Goal: Task Accomplishment & Management: Manage account settings

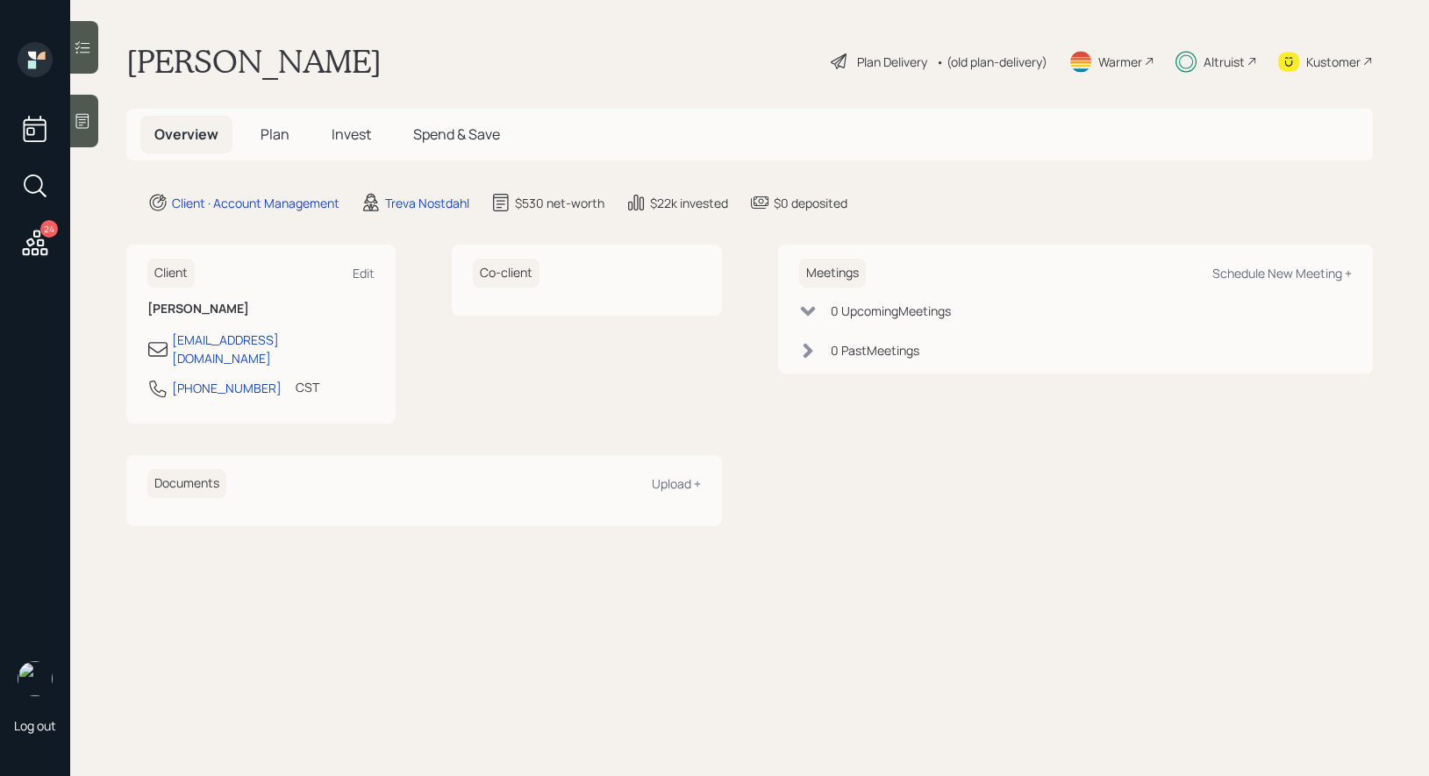
click at [347, 132] on span "Invest" at bounding box center [351, 134] width 39 height 19
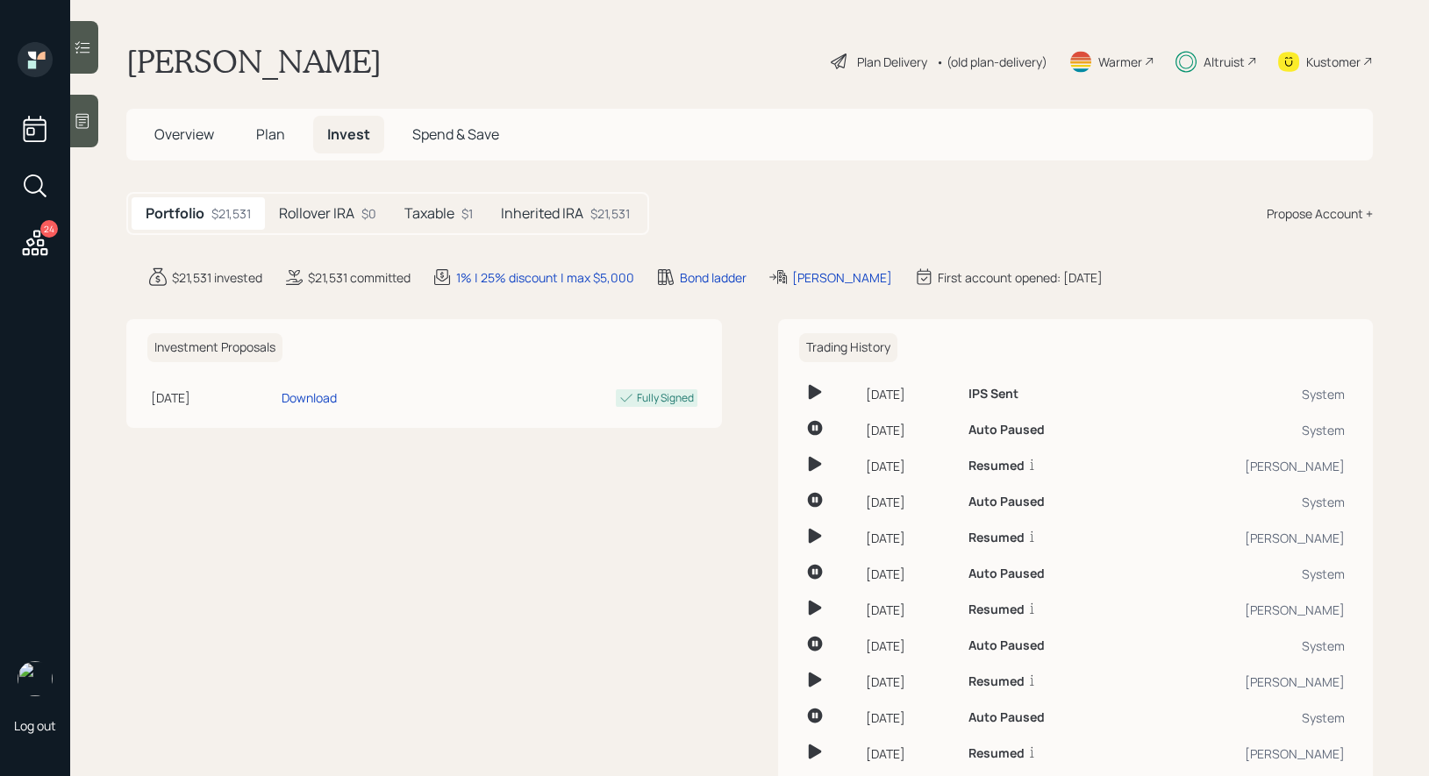
click at [537, 216] on h5 "Inherited IRA" at bounding box center [542, 213] width 82 height 17
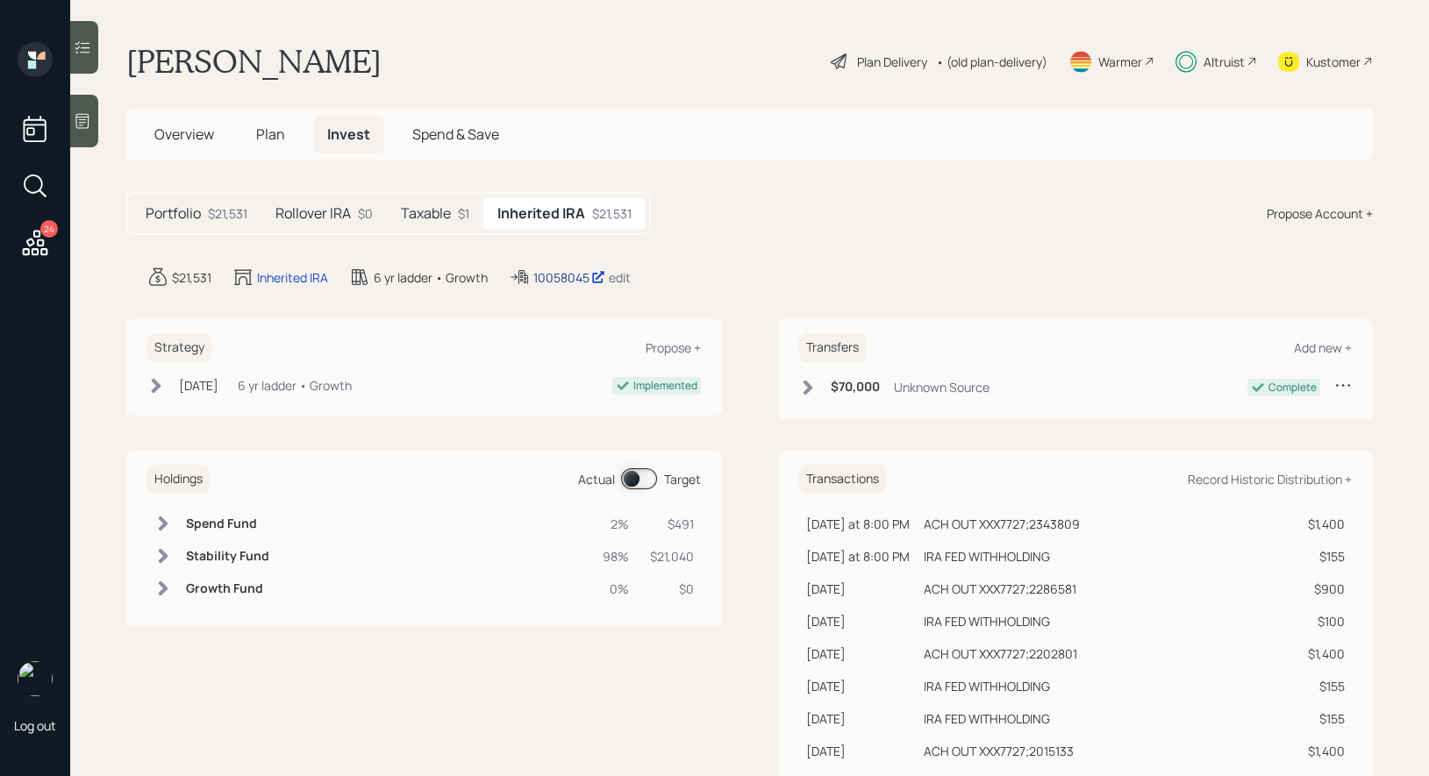
click at [564, 271] on div "10058045" at bounding box center [569, 277] width 72 height 18
click at [264, 132] on span "Plan" at bounding box center [270, 134] width 29 height 19
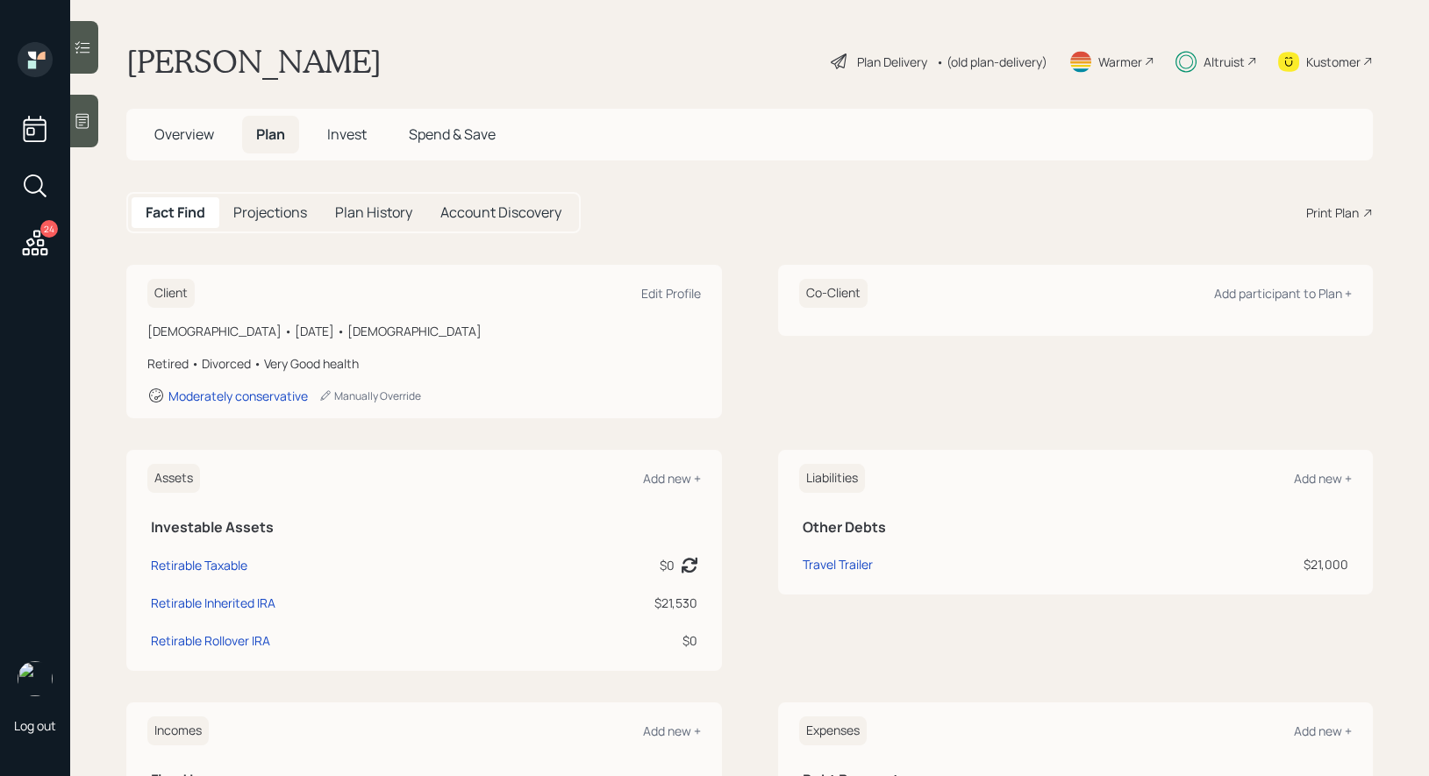
click at [859, 62] on div "Plan Delivery" at bounding box center [892, 62] width 70 height 18
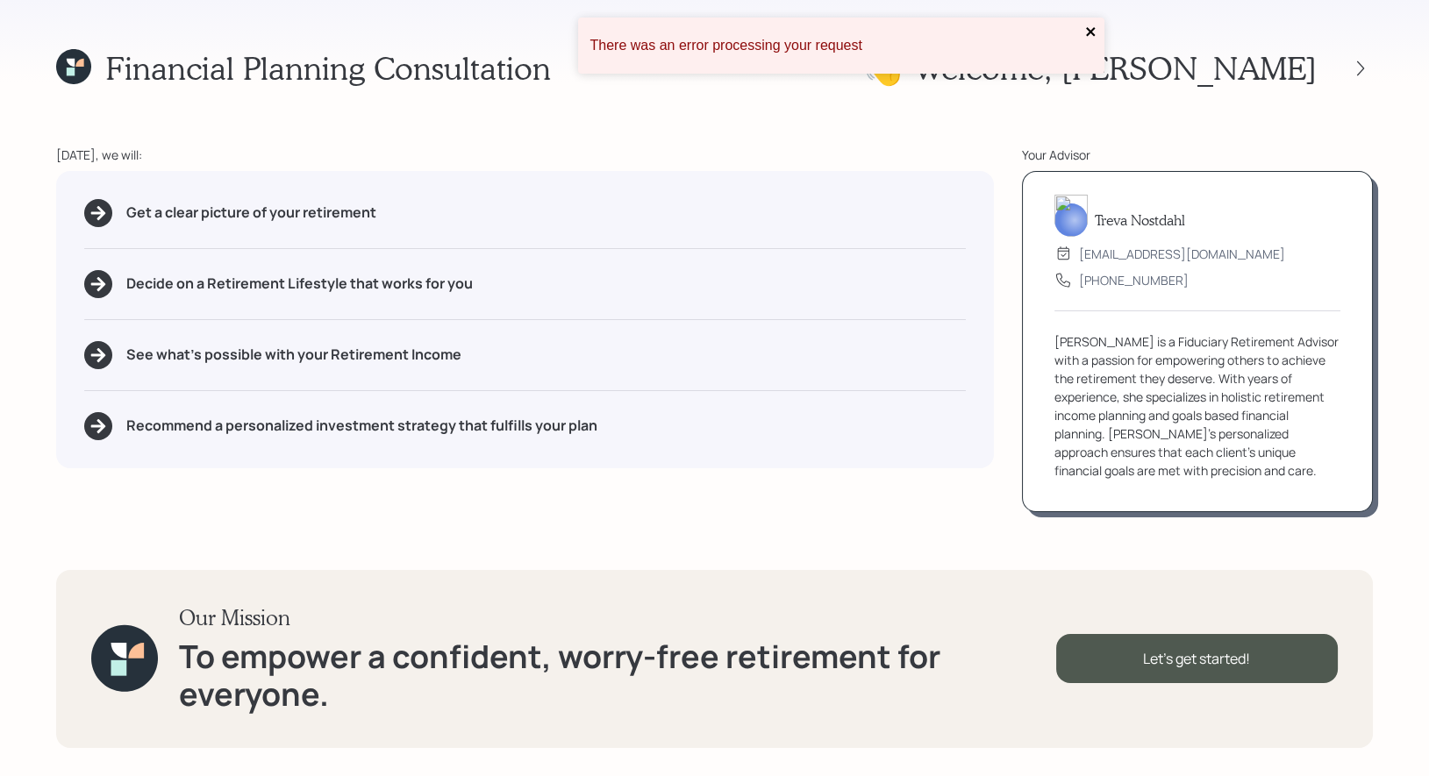
click at [1095, 30] on icon "close" at bounding box center [1091, 32] width 12 height 14
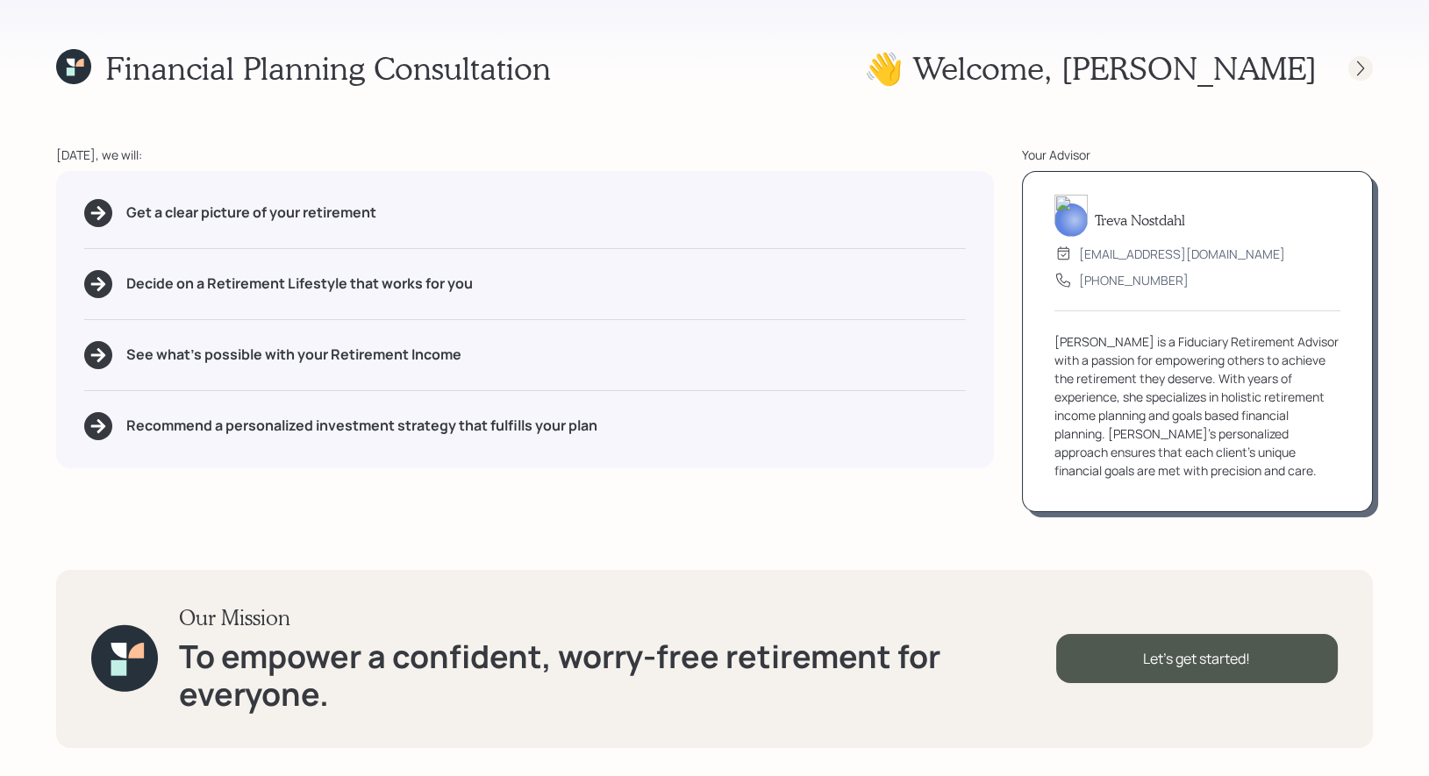
click at [1355, 63] on icon at bounding box center [1361, 69] width 18 height 18
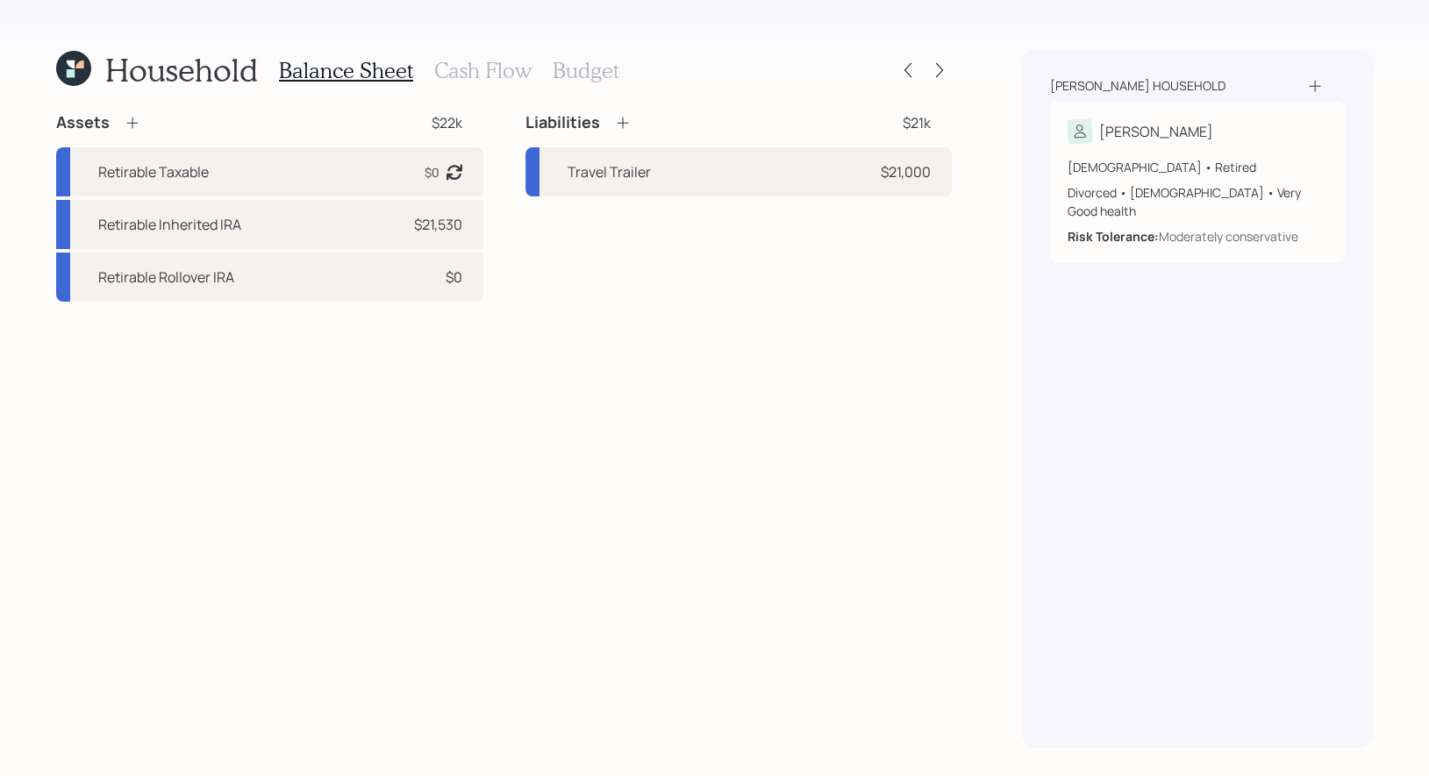
click at [61, 72] on icon at bounding box center [73, 68] width 35 height 35
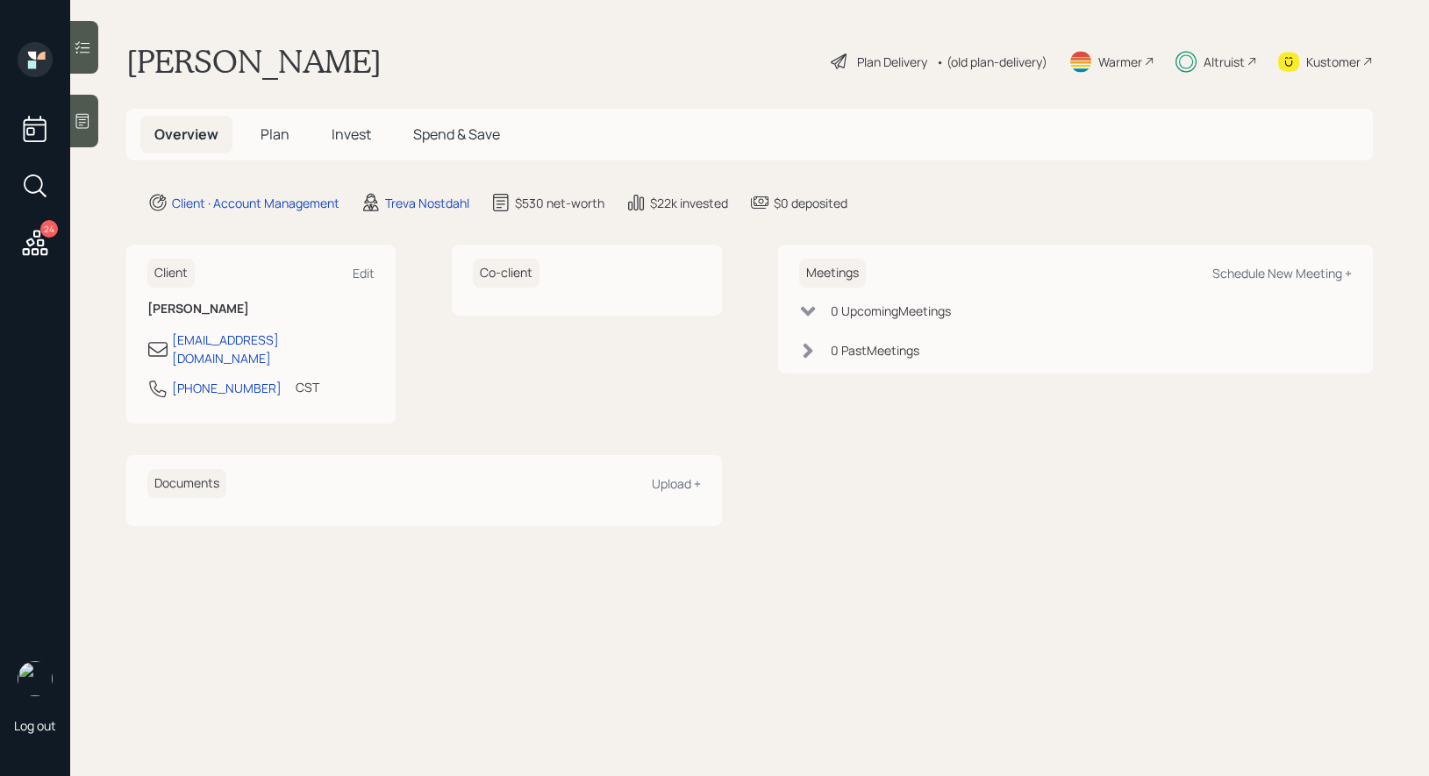
click at [281, 134] on span "Plan" at bounding box center [275, 134] width 29 height 19
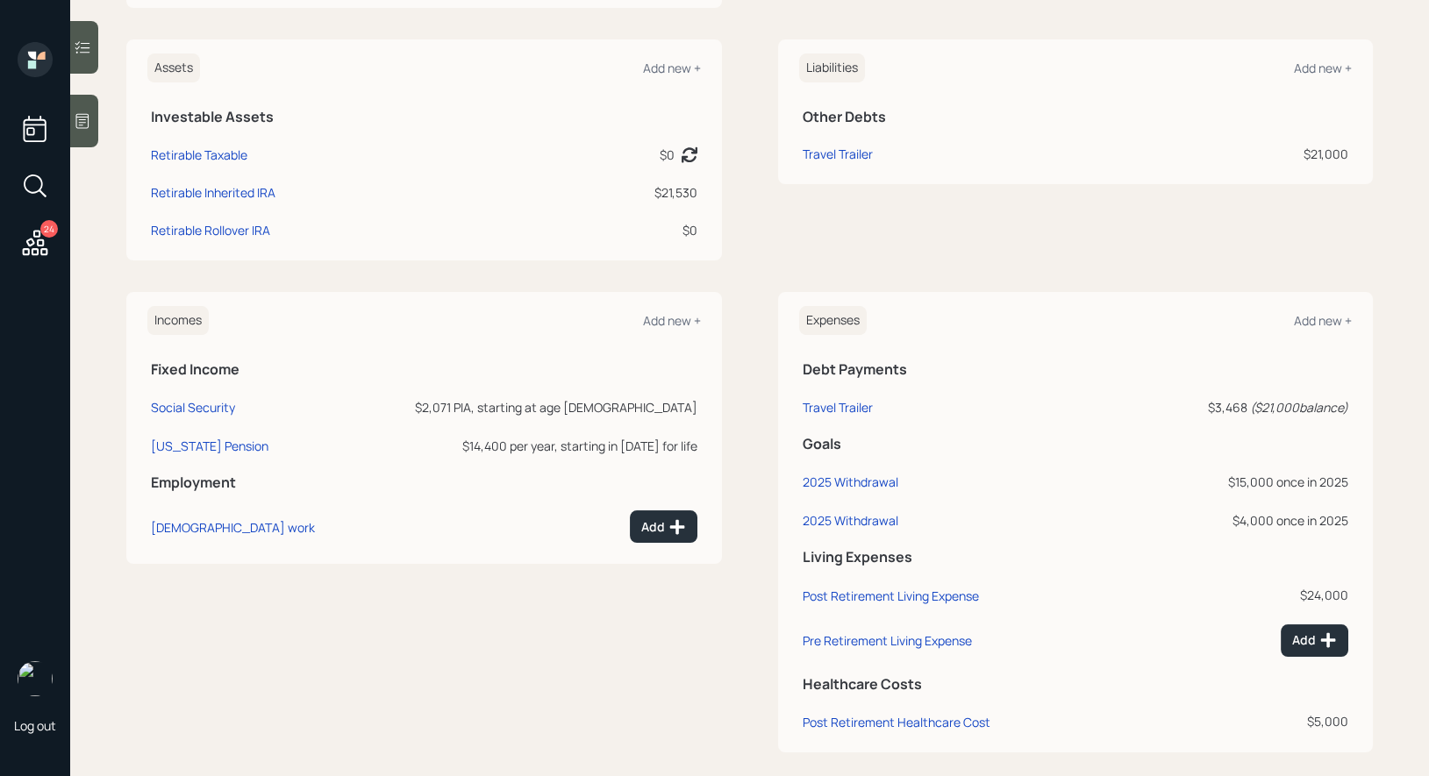
scroll to position [428, 0]
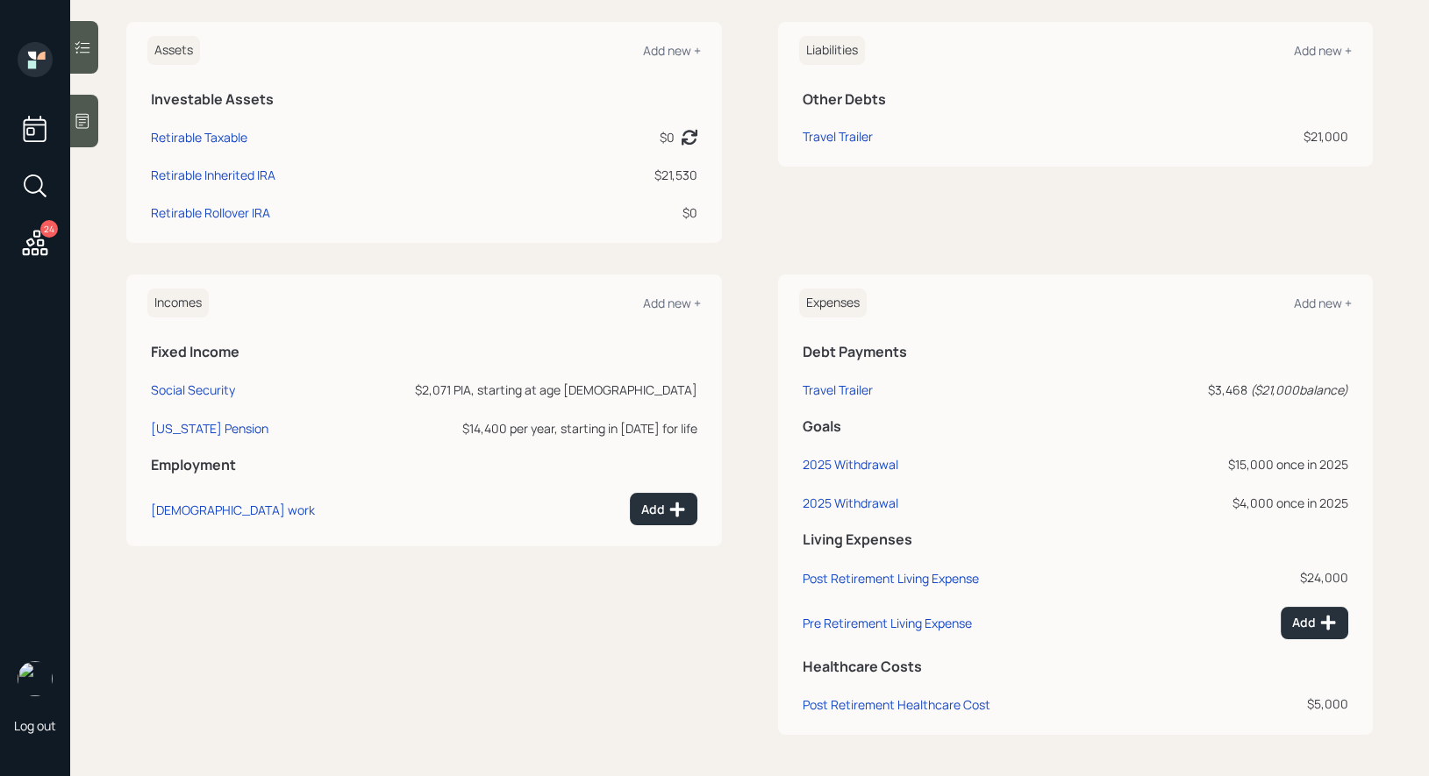
click at [1314, 293] on div "Expenses Add new +" at bounding box center [1076, 303] width 554 height 29
click at [1314, 298] on div "Add new +" at bounding box center [1323, 303] width 58 height 17
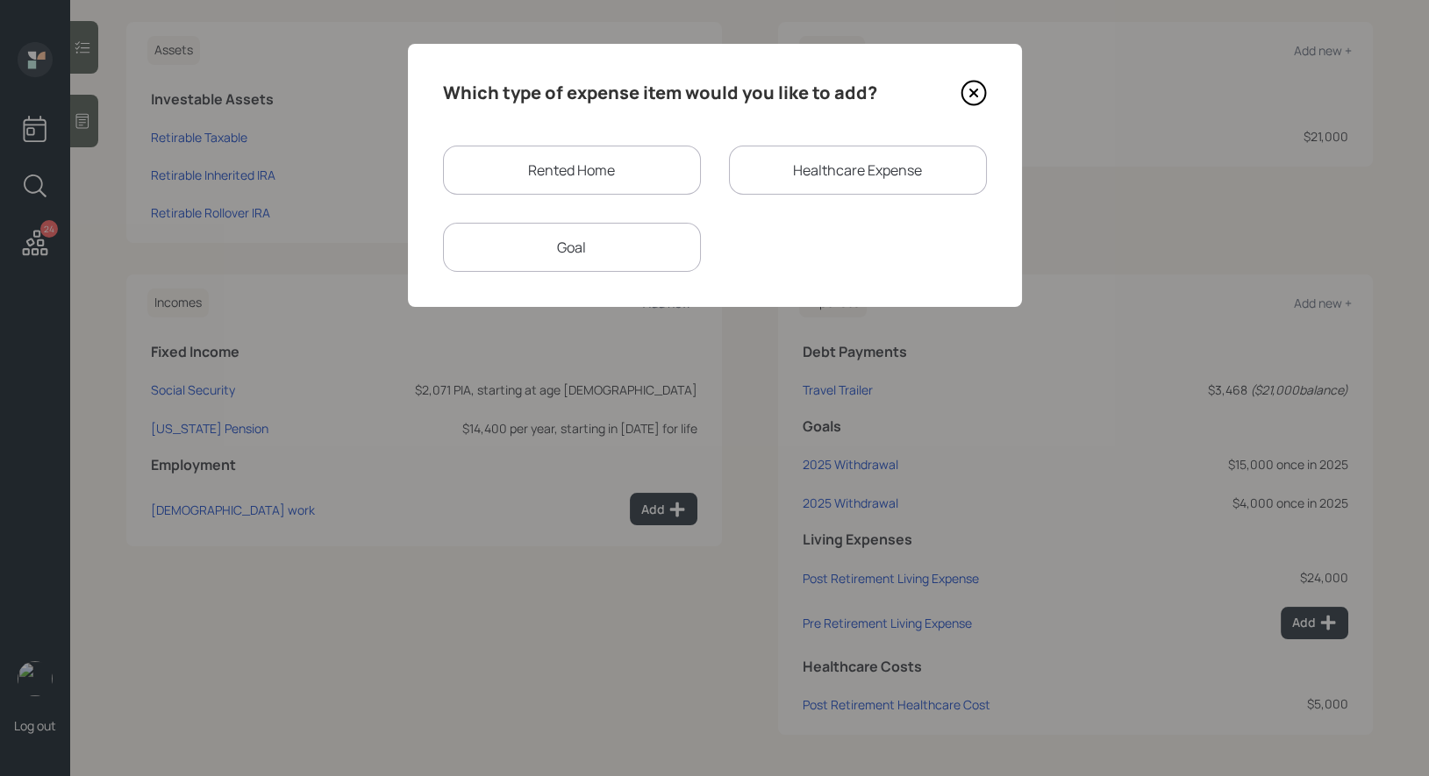
click at [601, 249] on div "Goal" at bounding box center [572, 247] width 258 height 49
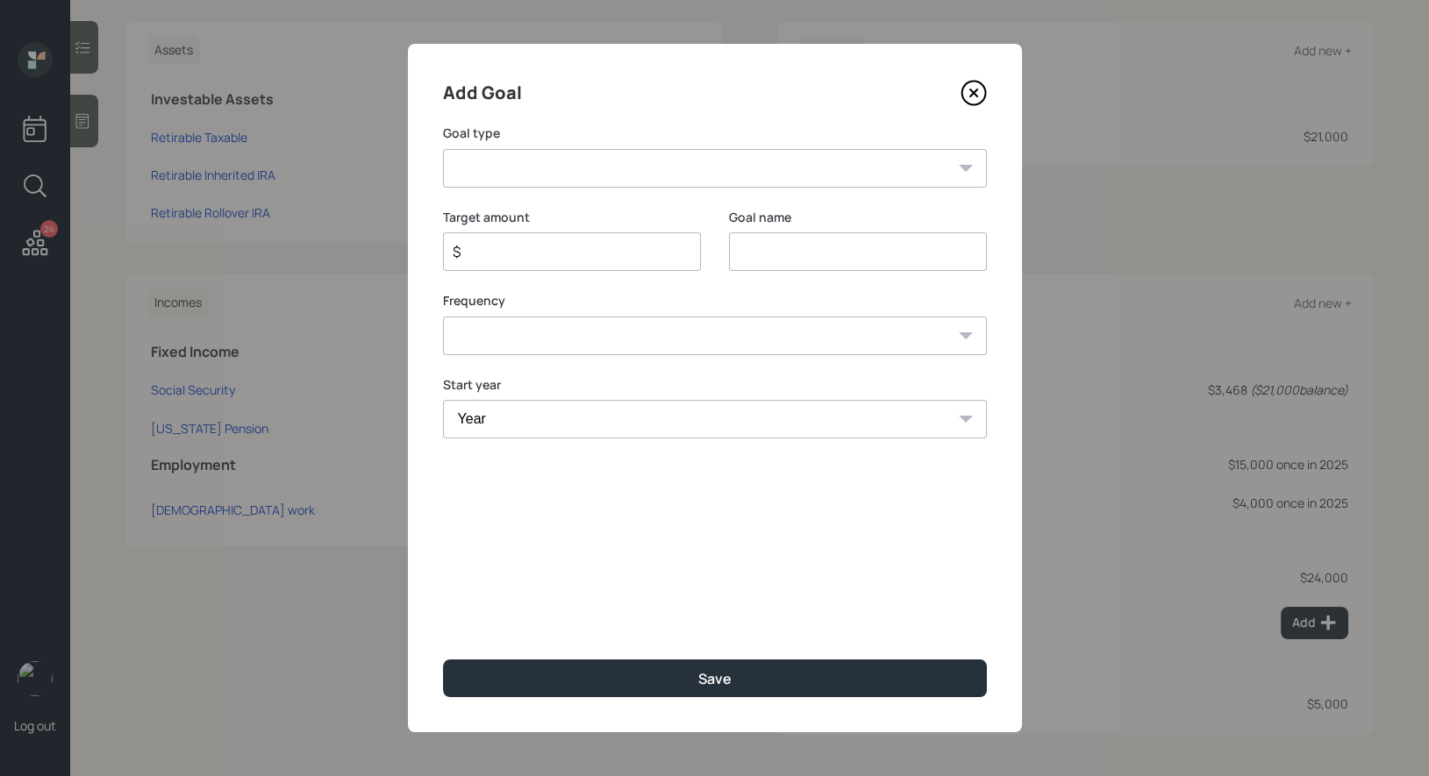
click at [586, 253] on input "$" at bounding box center [565, 251] width 228 height 21
type input "$ 7,000"
click at [674, 168] on select "Create an emergency fund Donate to charity Purchase a home Make a purchase Supp…" at bounding box center [715, 168] width 544 height 39
select select "other"
click at [443, 149] on select "Create an emergency fund Donate to charity Purchase a home Make a purchase Supp…" at bounding box center [715, 168] width 544 height 39
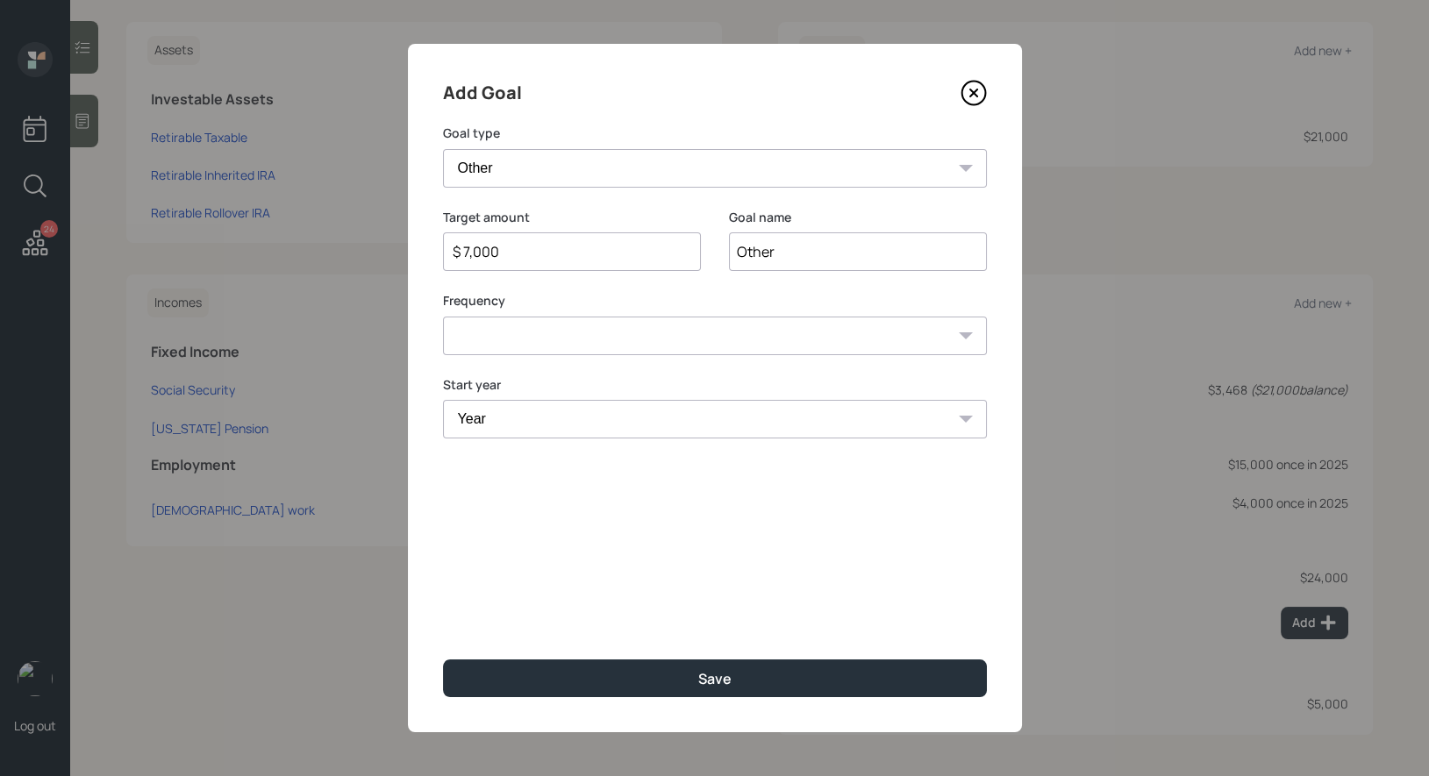
click at [807, 254] on input "Other" at bounding box center [858, 251] width 258 height 39
type input "2025 Withdrawal"
click at [751, 333] on select "One time Every 1 year Every 2 years Every 3 years Every 4 years Every 5 years E…" at bounding box center [715, 336] width 544 height 39
select select "0"
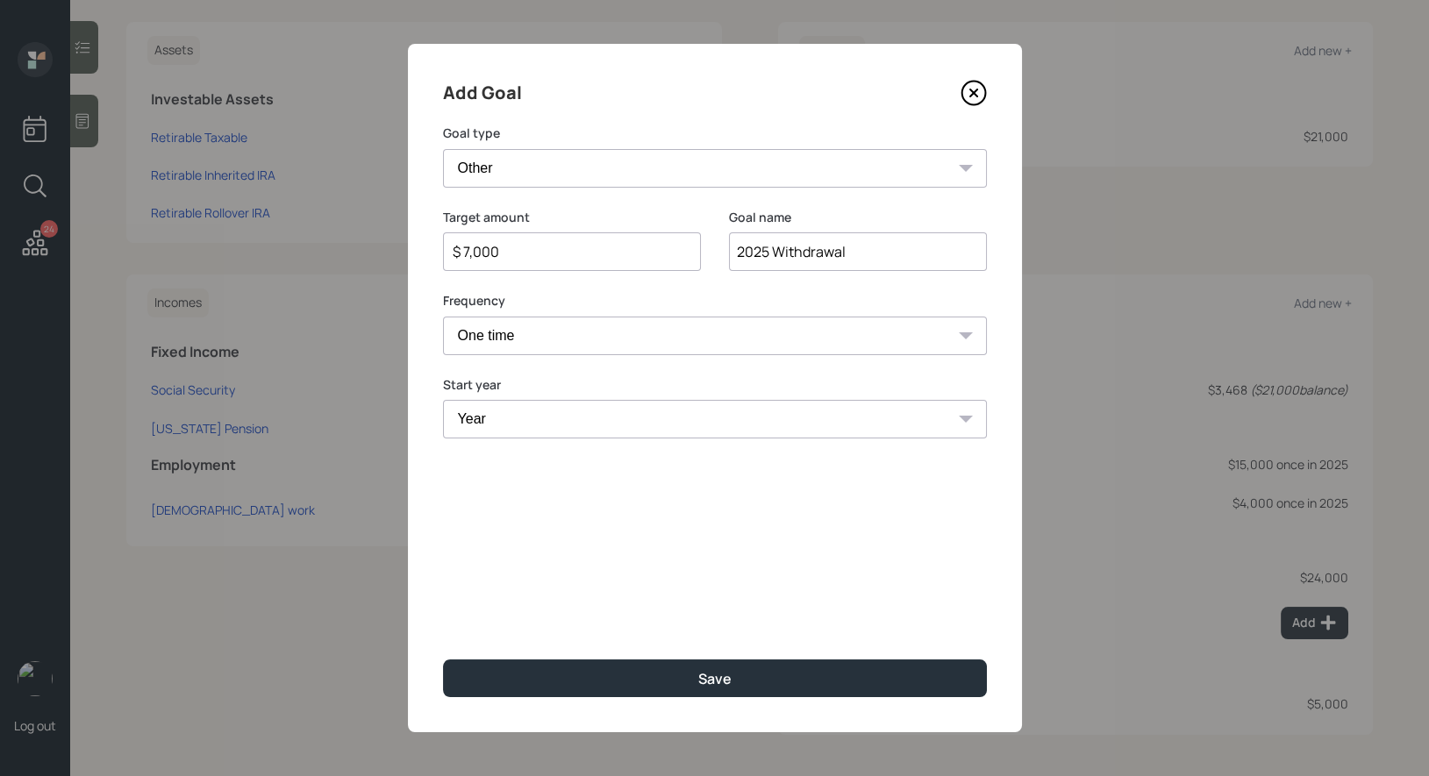
click at [443, 317] on select "One time Every 1 year Every 2 years Every 3 years Every 4 years Every 5 years E…" at bounding box center [715, 336] width 544 height 39
click at [597, 413] on select "Year [DATE] 2026 2027 2028 2029 2030 2031 2032 2033 2034 2035 2036 2037 2038 20…" at bounding box center [715, 419] width 544 height 39
select select "2025"
click at [443, 400] on select "Year [DATE] 2026 2027 2028 2029 2030 2031 2032 2033 2034 2035 2036 2037 2038 20…" at bounding box center [715, 419] width 544 height 39
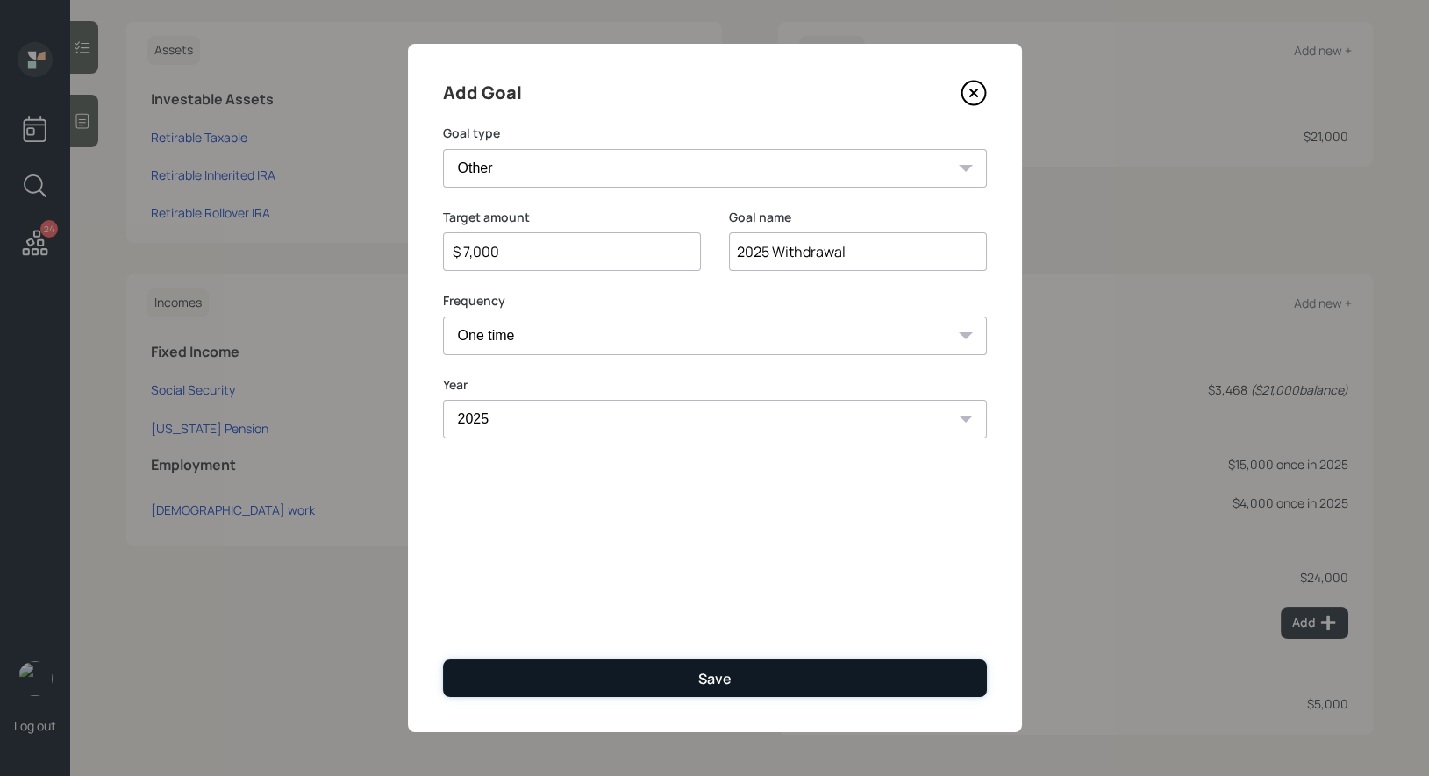
click at [577, 678] on button "Save" at bounding box center [715, 679] width 544 height 38
type input "$"
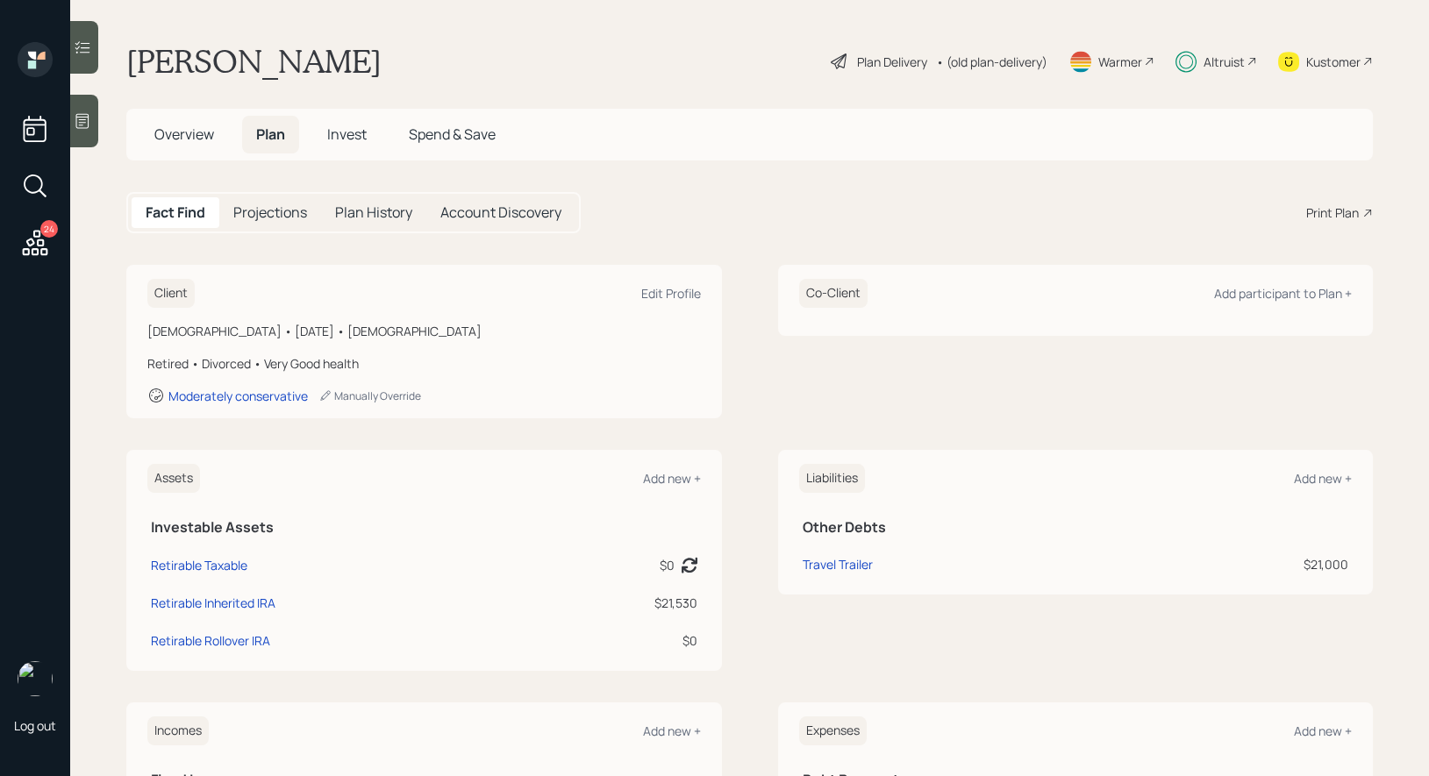
click at [340, 137] on span "Invest" at bounding box center [346, 134] width 39 height 19
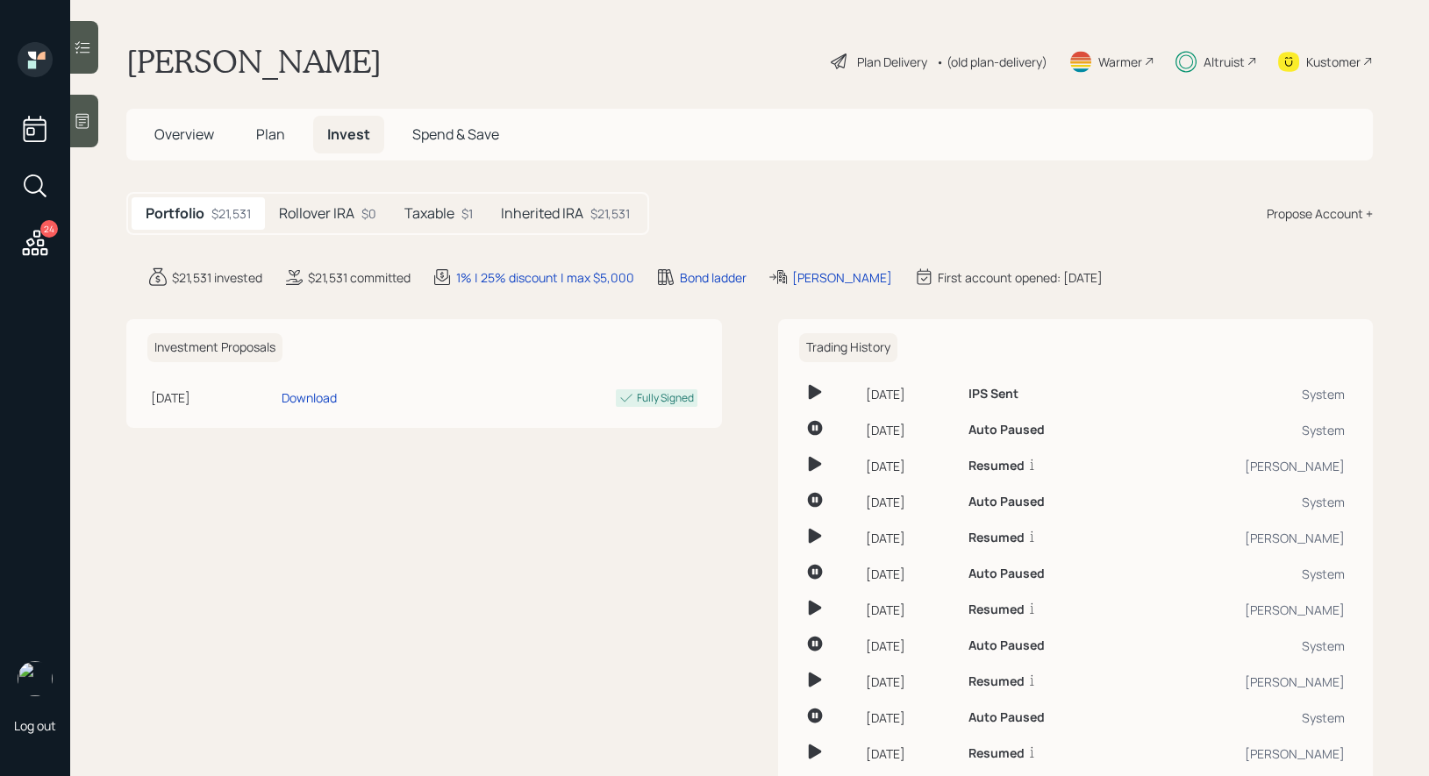
click at [573, 213] on h5 "Inherited IRA" at bounding box center [542, 213] width 82 height 17
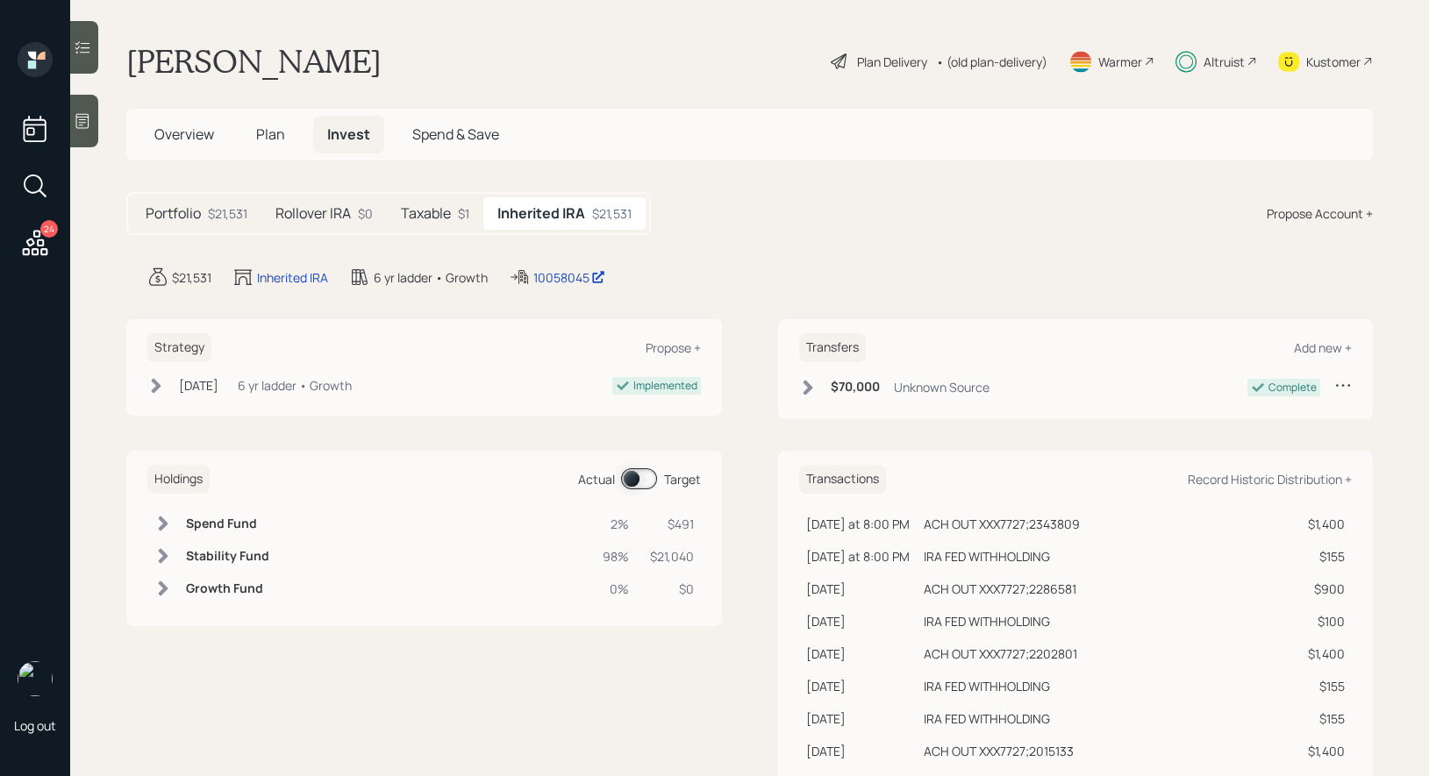
click at [632, 478] on span at bounding box center [639, 479] width 36 height 21
click at [92, 54] on div at bounding box center [84, 47] width 28 height 53
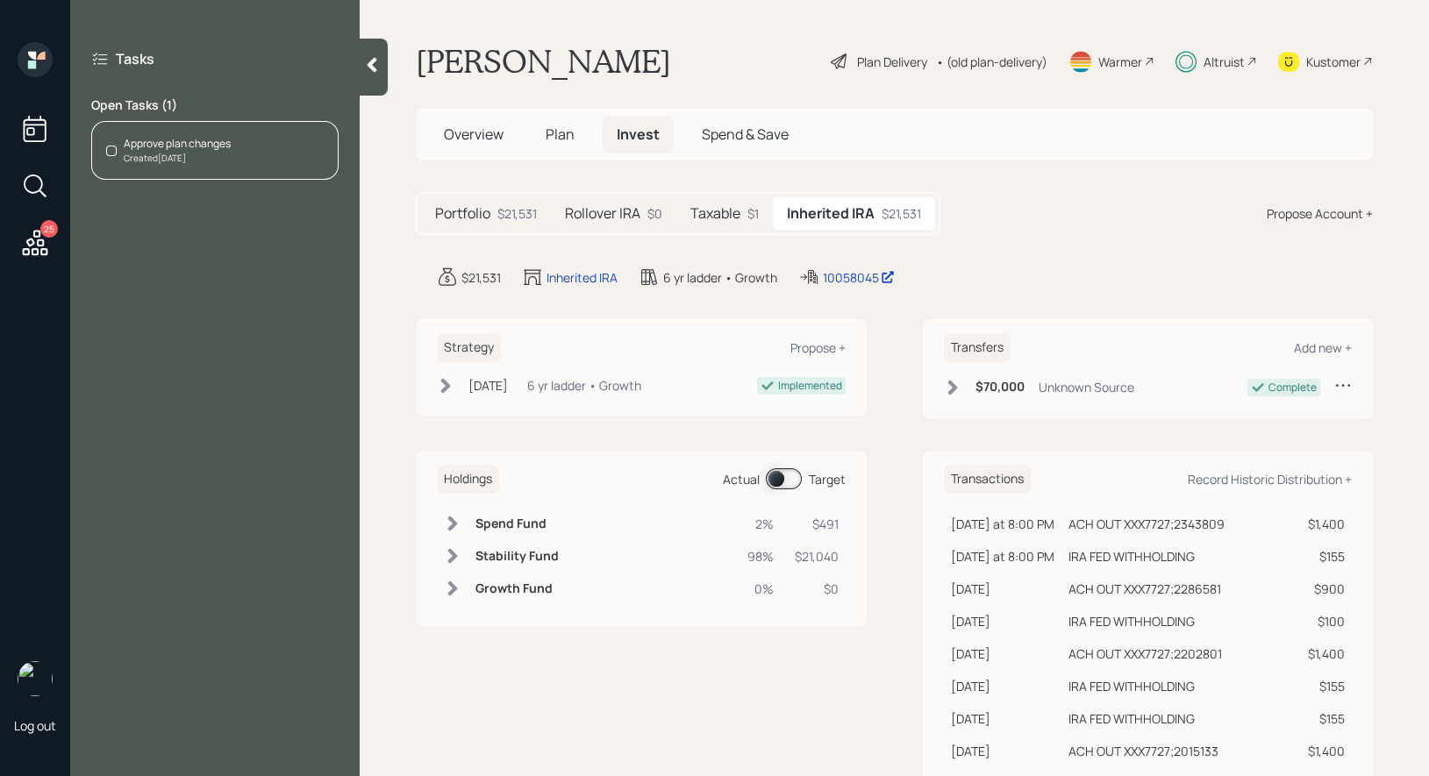
click at [221, 136] on div "Approve plan changes" at bounding box center [177, 144] width 107 height 16
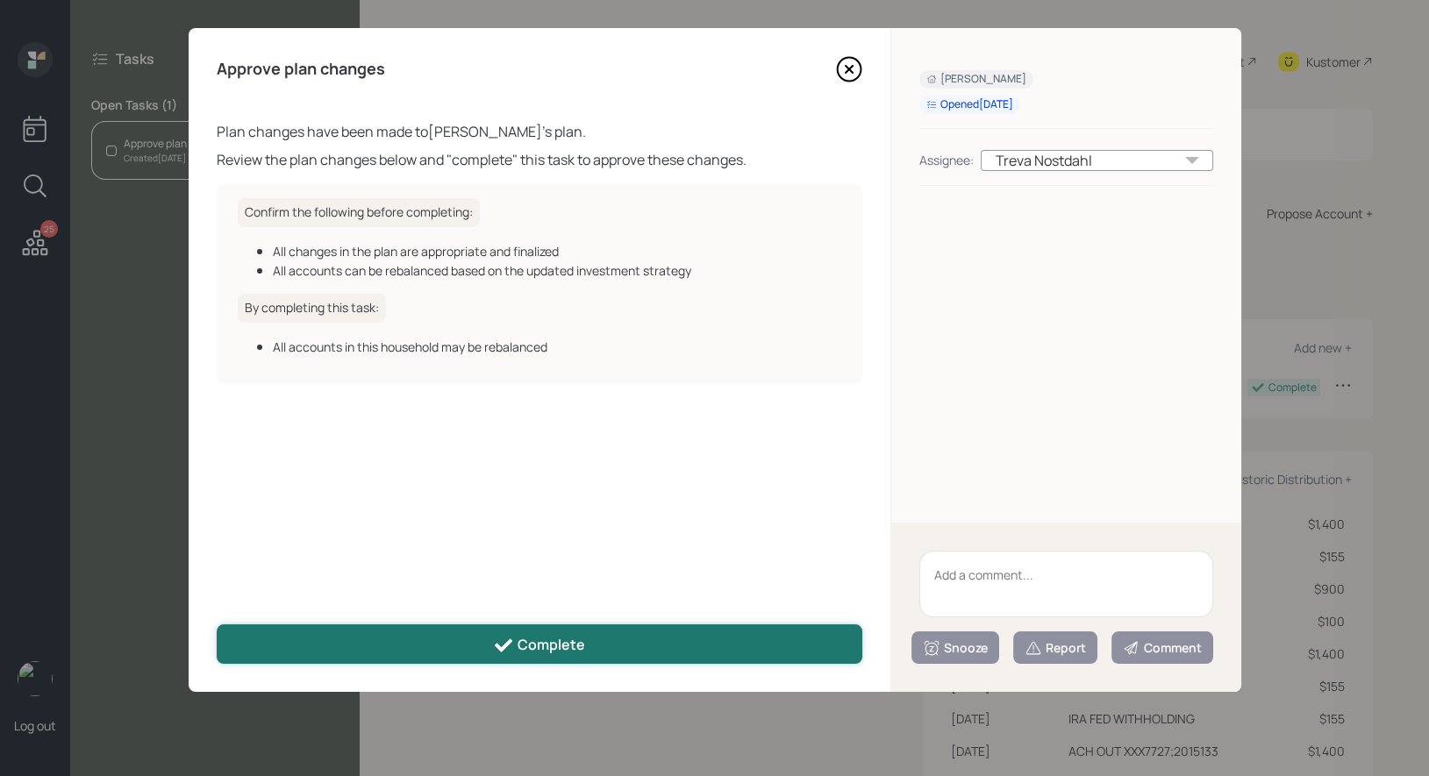
click at [510, 640] on icon at bounding box center [504, 645] width 18 height 13
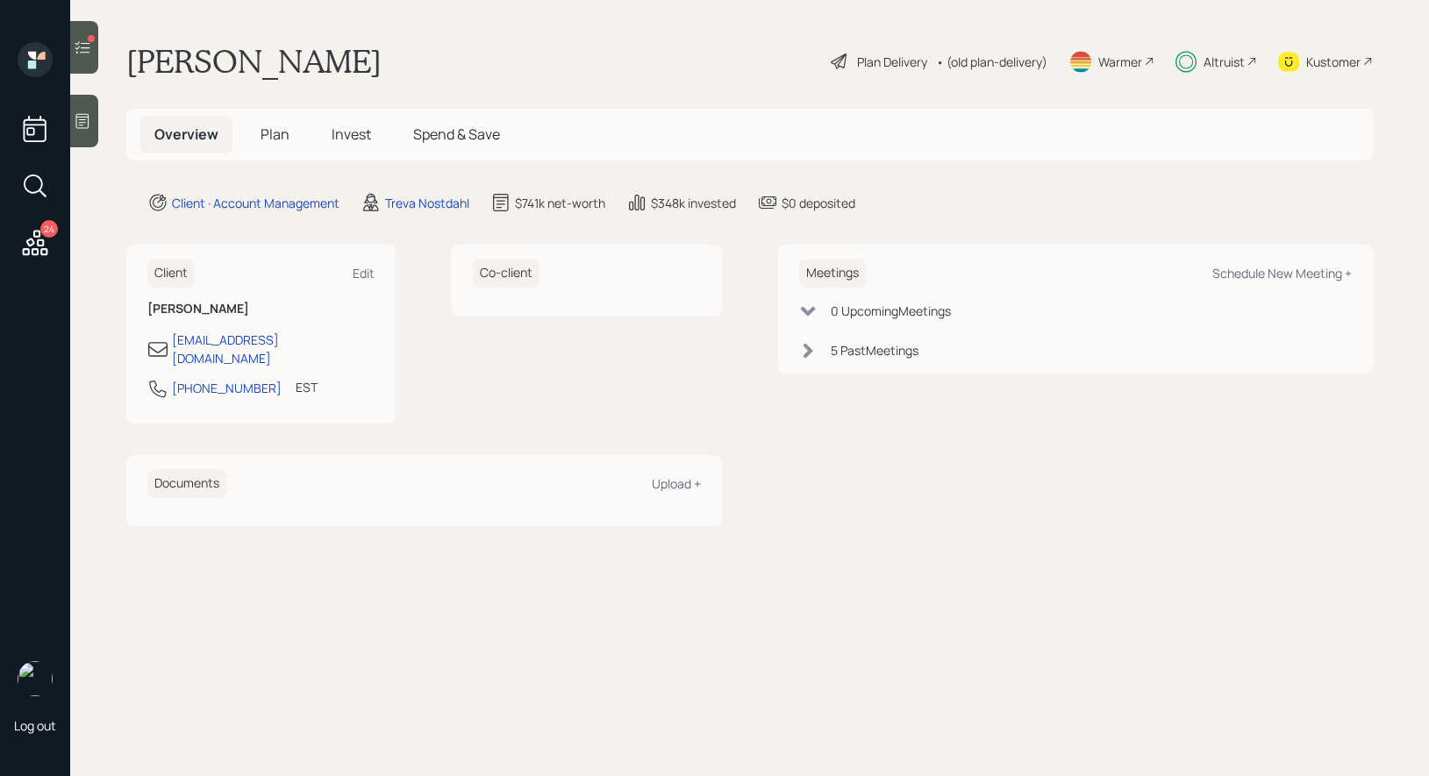
click at [360, 136] on span "Invest" at bounding box center [351, 134] width 39 height 19
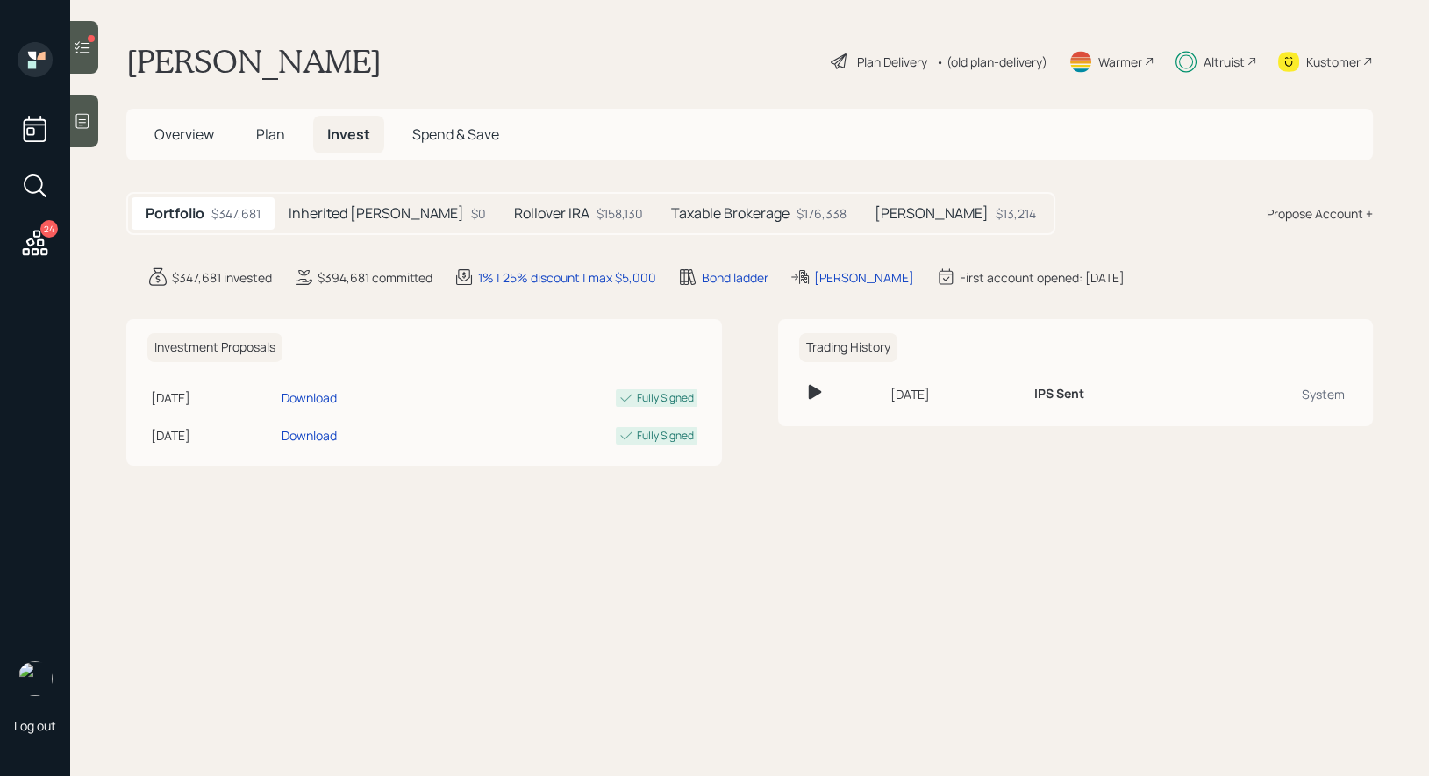
click at [721, 215] on h5 "Taxable Brokerage" at bounding box center [730, 213] width 118 height 17
